Goal: Information Seeking & Learning: Learn about a topic

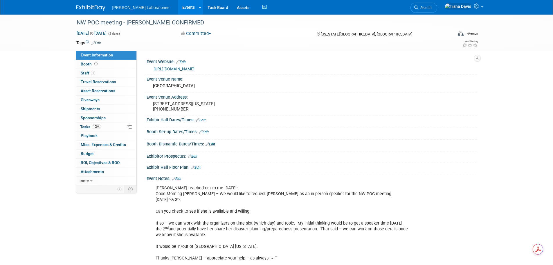
click at [178, 6] on link "Events" at bounding box center [188, 7] width 21 height 15
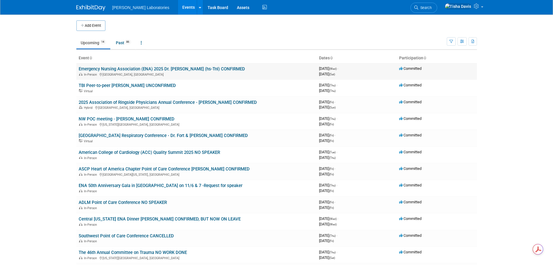
click at [125, 67] on link "Emergency Nursing Association (ENA) 2025 Dr. [PERSON_NAME] (hs-TnI) CONFIRMED" at bounding box center [162, 68] width 166 height 5
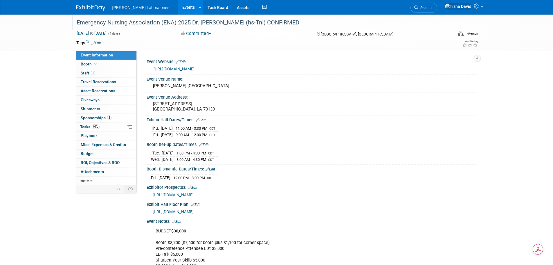
click at [125, 19] on div "Emergency Nursing Association (ENA) 2025 Dr. [PERSON_NAME] (hs-TnI) CONFIRMED" at bounding box center [260, 22] width 370 height 10
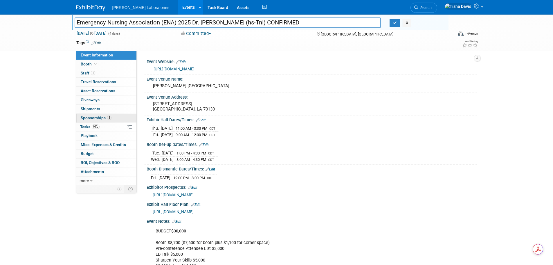
click at [90, 116] on span "Sponsorships 3" at bounding box center [96, 117] width 31 height 5
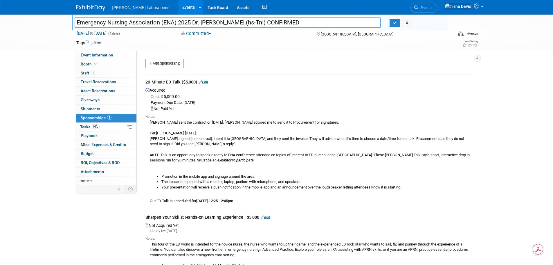
drag, startPoint x: 146, startPoint y: 80, endPoint x: 181, endPoint y: 82, distance: 35.2
click at [181, 82] on div "20-Minute ED Talk ($5,000) Edit" at bounding box center [309, 82] width 327 height 7
copy div "20-Minute ED Talk"
